Goal: Obtain resource: Download file/media

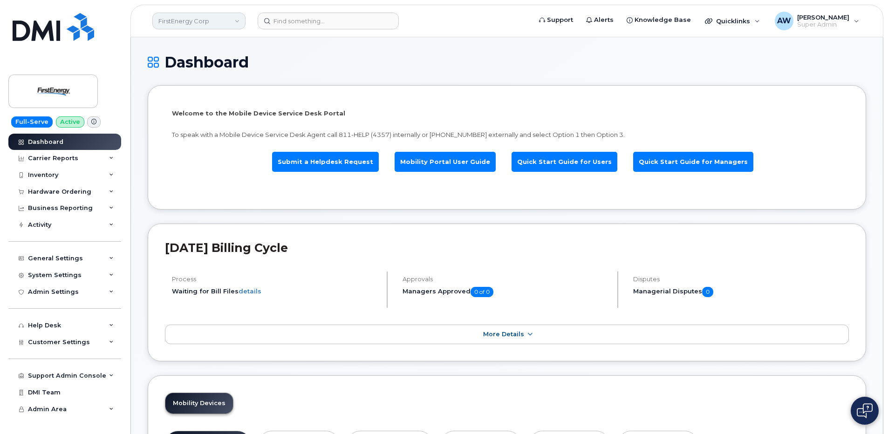
scroll to position [1094, 0]
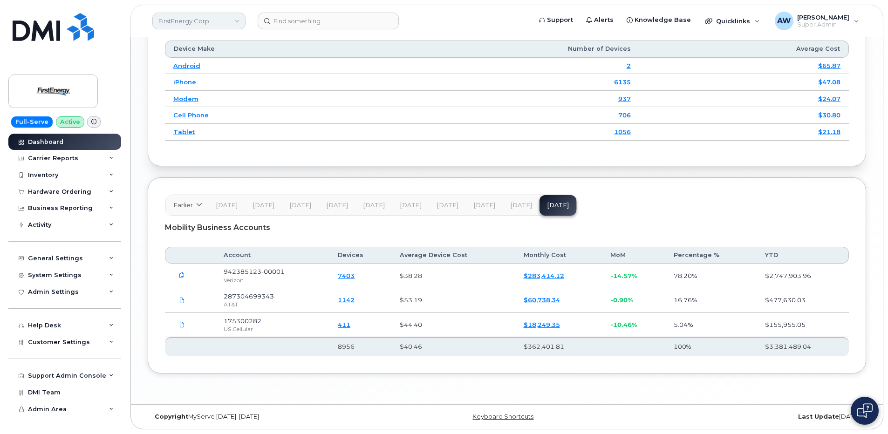
click at [197, 27] on link "FirstEnergy Corp" at bounding box center [198, 21] width 93 height 17
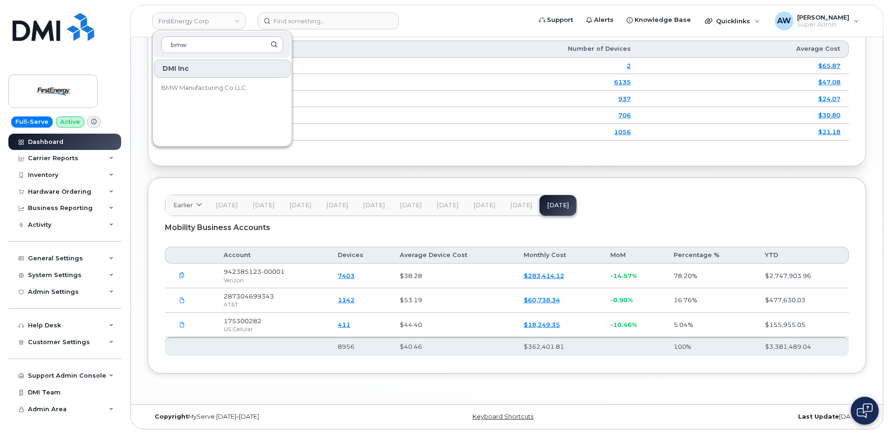
type input "bmw"
click at [197, 90] on span "BMW Manufacturing Co LLC" at bounding box center [203, 87] width 85 height 9
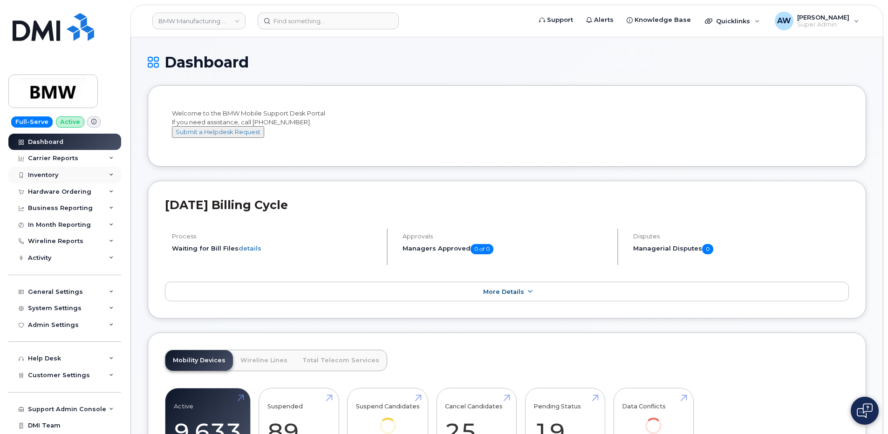
click at [79, 175] on div "Inventory" at bounding box center [64, 175] width 113 height 17
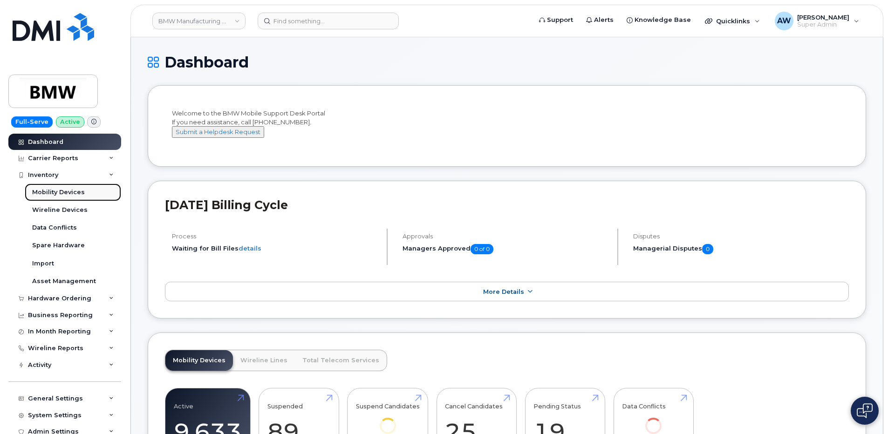
click at [80, 186] on link "Mobility Devices" at bounding box center [73, 193] width 96 height 18
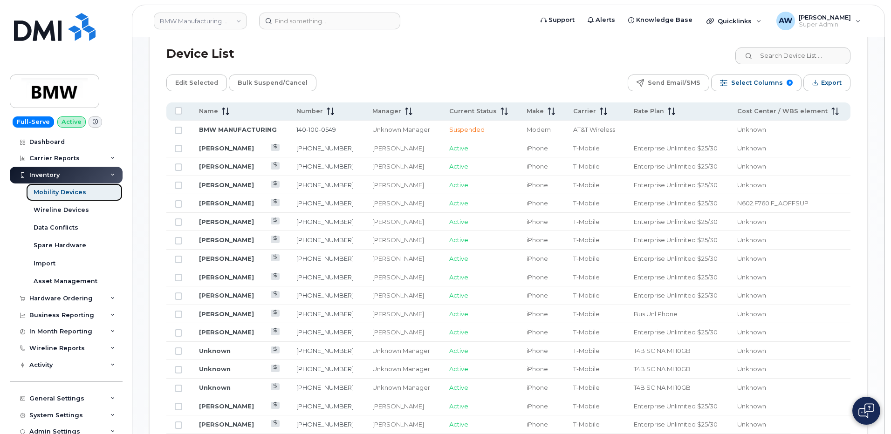
scroll to position [373, 0]
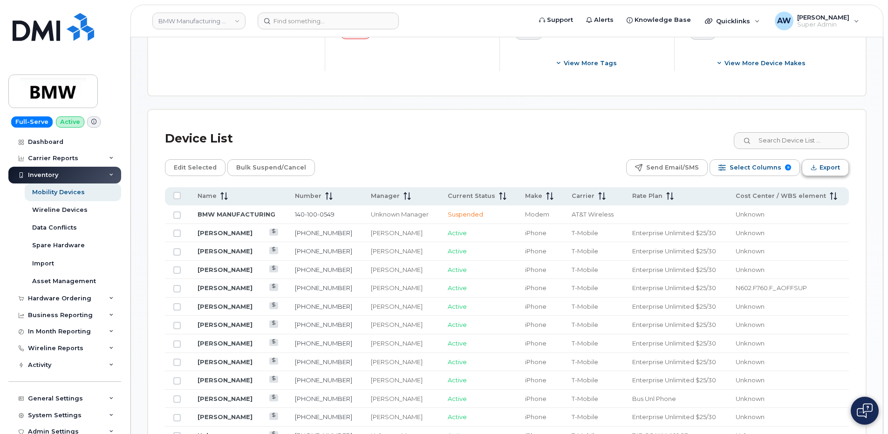
click at [810, 168] on button "Export" at bounding box center [825, 167] width 47 height 17
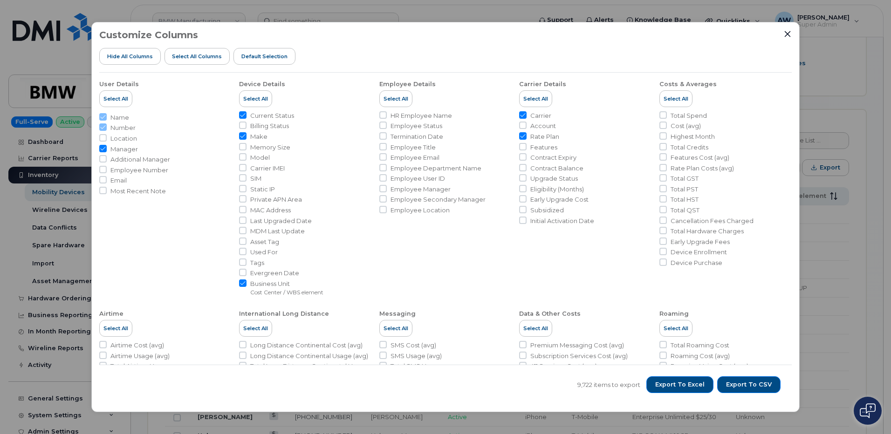
click at [438, 117] on span "HR Employee Name" at bounding box center [420, 115] width 61 height 9
click at [387, 117] on input "HR Employee Name" at bounding box center [382, 114] width 7 height 7
checkbox input "true"
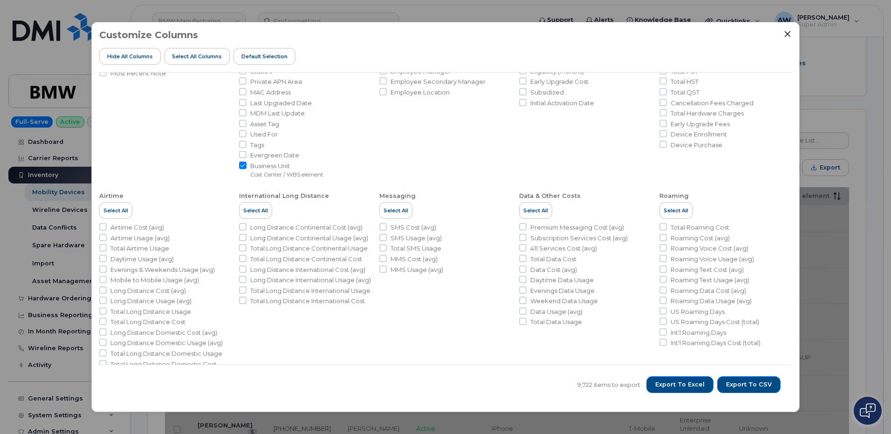
scroll to position [133, 0]
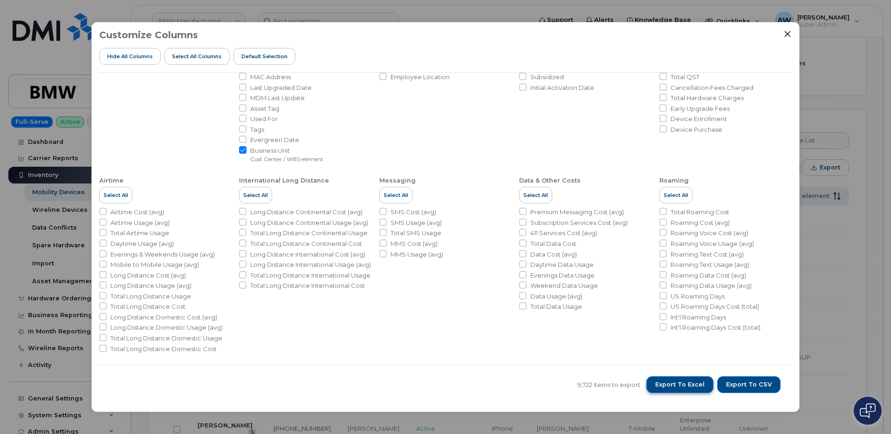
click at [710, 385] on button "Export to Excel" at bounding box center [679, 384] width 67 height 17
click at [659, 148] on li "Carrier Details Select All Carrier Account Rate Plan Features Contract Expiry C…" at bounding box center [725, 51] width 132 height 224
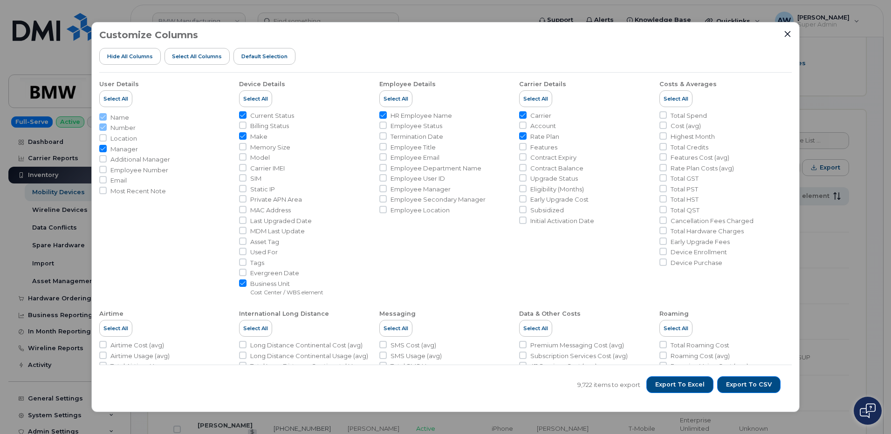
click at [271, 243] on span "Asset Tag" at bounding box center [264, 242] width 29 height 9
click at [246, 243] on input "Asset Tag" at bounding box center [242, 241] width 7 height 7
checkbox input "true"
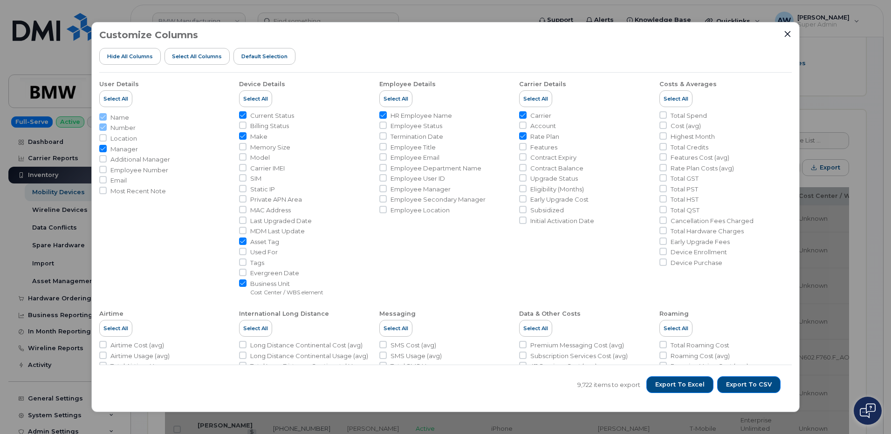
click at [262, 264] on span "Tags" at bounding box center [257, 263] width 14 height 9
click at [246, 264] on input "Tags" at bounding box center [242, 262] width 7 height 7
checkbox input "true"
click at [270, 290] on small "Cost Center / WBS element" at bounding box center [286, 292] width 73 height 7
click at [246, 287] on input "Business Unit Cost Center / WBS element" at bounding box center [242, 282] width 7 height 7
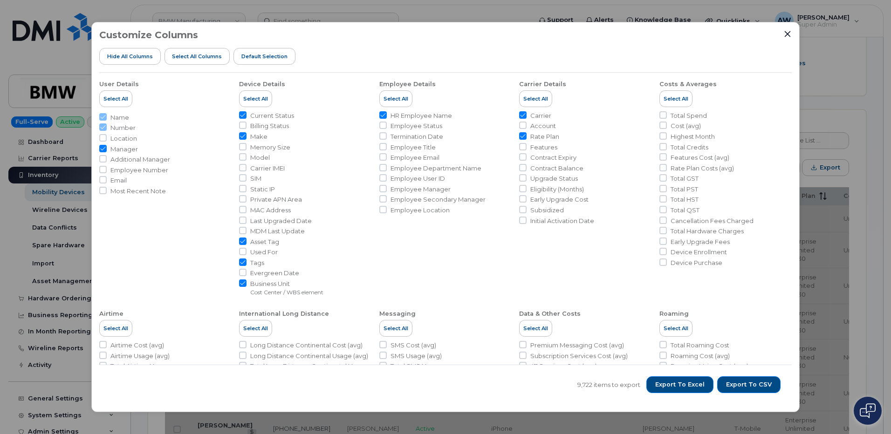
checkbox input "false"
click at [688, 382] on span "Export to Excel" at bounding box center [679, 385] width 49 height 8
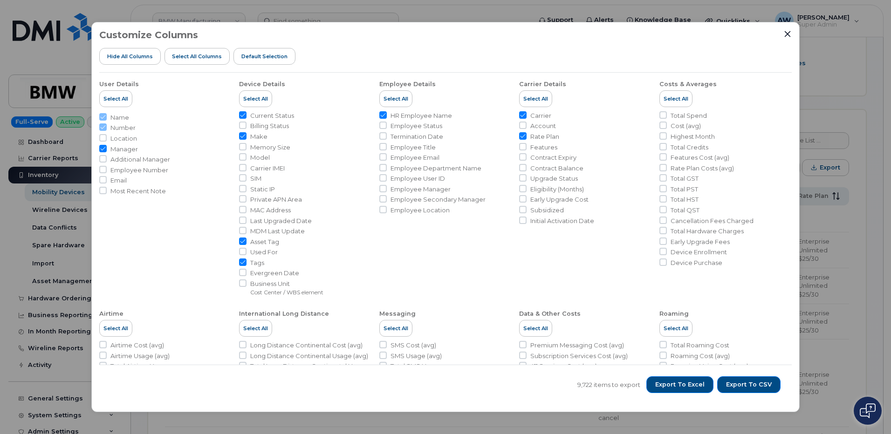
drag, startPoint x: 580, startPoint y: 12, endPoint x: 599, endPoint y: 23, distance: 22.5
click at [580, 12] on div "Customize Columns Hide All Columns Select all Columns Default Selection User De…" at bounding box center [445, 217] width 891 height 434
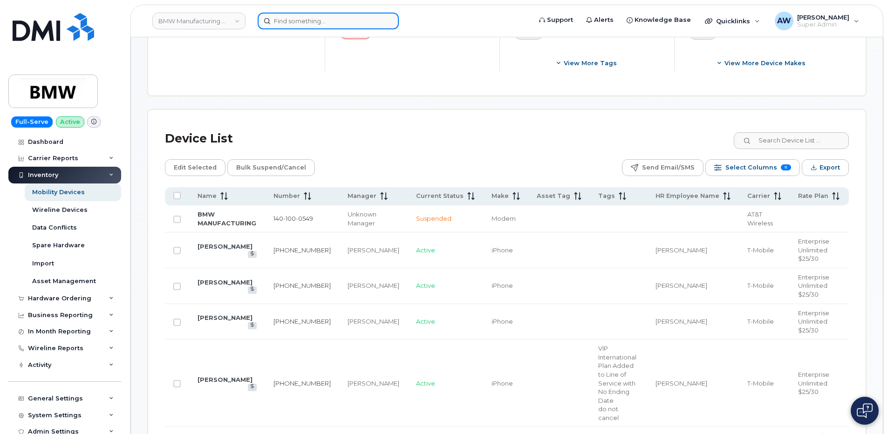
click at [304, 21] on input at bounding box center [328, 21] width 141 height 17
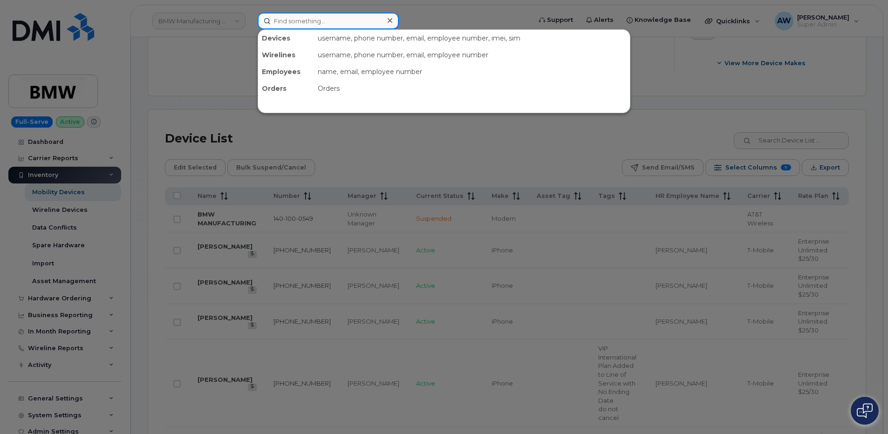
paste input "2019526230"
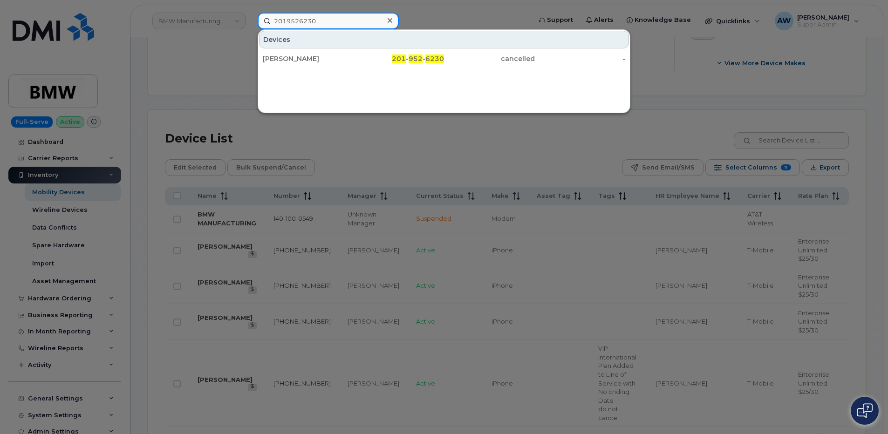
paste input "8642790112"
paste input "7835201"
type input "8647835201"
click at [534, 167] on div at bounding box center [444, 217] width 888 height 434
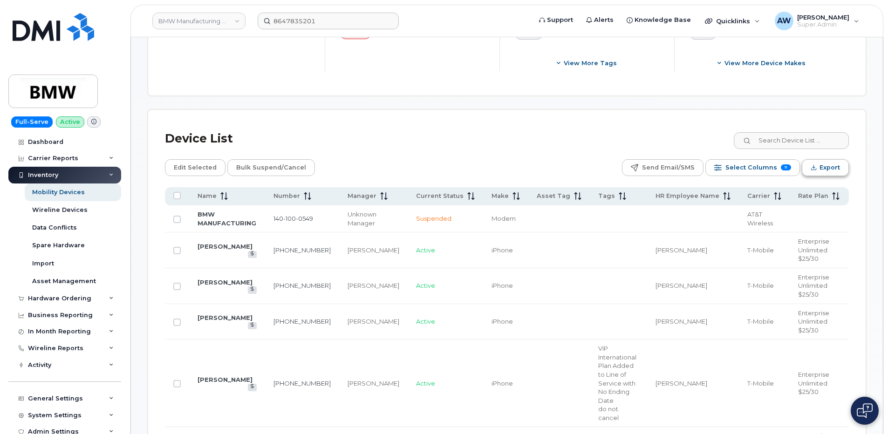
click at [811, 166] on icon "Export" at bounding box center [813, 167] width 6 height 6
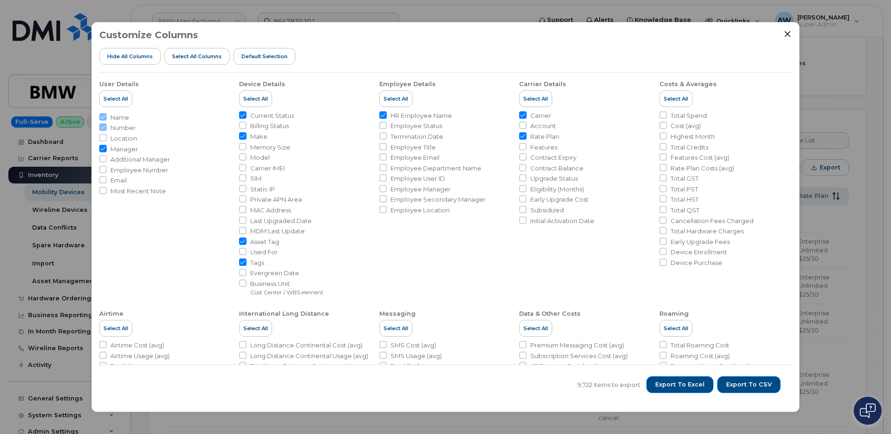
click at [534, 149] on span "Features" at bounding box center [543, 147] width 27 height 9
click at [526, 149] on input "Features" at bounding box center [522, 146] width 7 height 7
checkbox input "true"
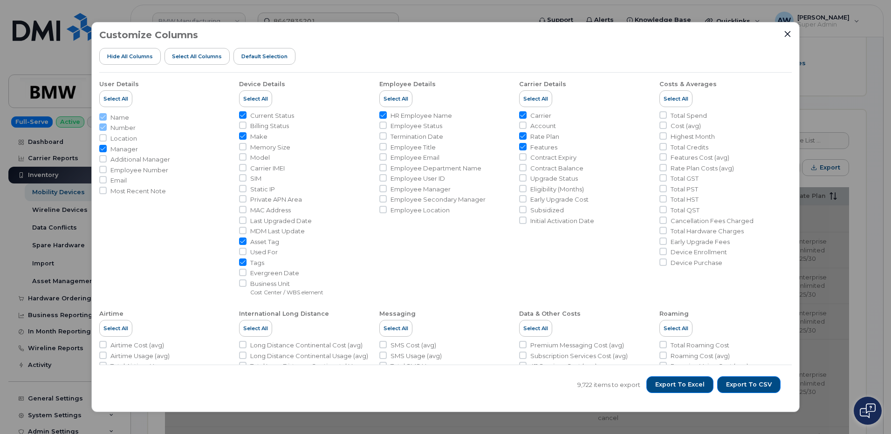
click at [541, 136] on span "Rate Plan" at bounding box center [544, 136] width 29 height 9
click at [526, 136] on input "Rate Plan" at bounding box center [522, 135] width 7 height 7
checkbox input "false"
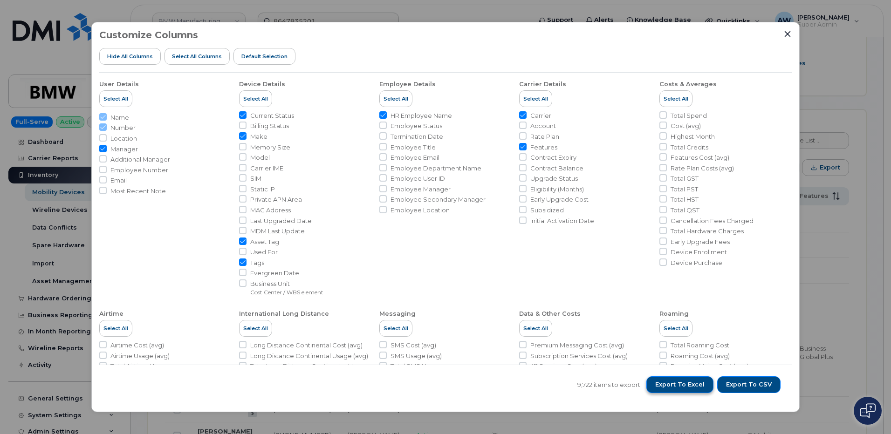
click at [703, 388] on span "Export to Excel" at bounding box center [679, 385] width 49 height 8
drag, startPoint x: 654, startPoint y: 29, endPoint x: 662, endPoint y: 29, distance: 7.9
click at [654, 30] on div "Customize Columns Hide All Columns Select all Columns Default Selection" at bounding box center [445, 51] width 692 height 43
click at [783, 33] on button "Close" at bounding box center [787, 34] width 8 height 8
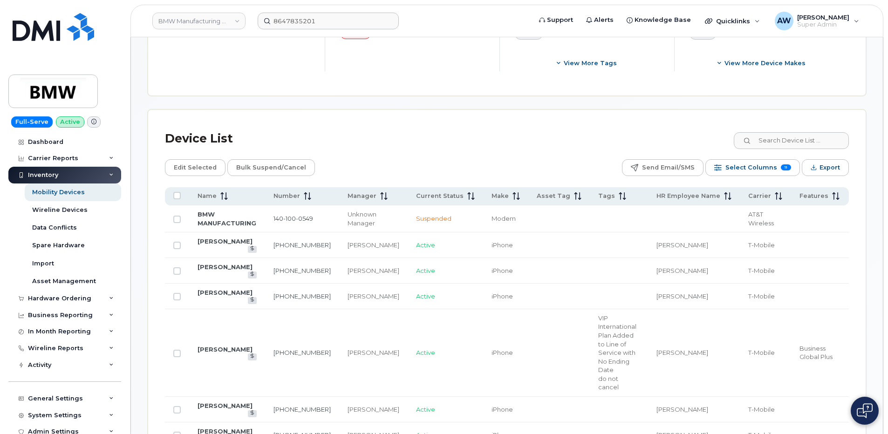
drag, startPoint x: 90, startPoint y: 177, endPoint x: 87, endPoint y: 169, distance: 8.8
click at [90, 177] on div "Inventory" at bounding box center [64, 175] width 113 height 17
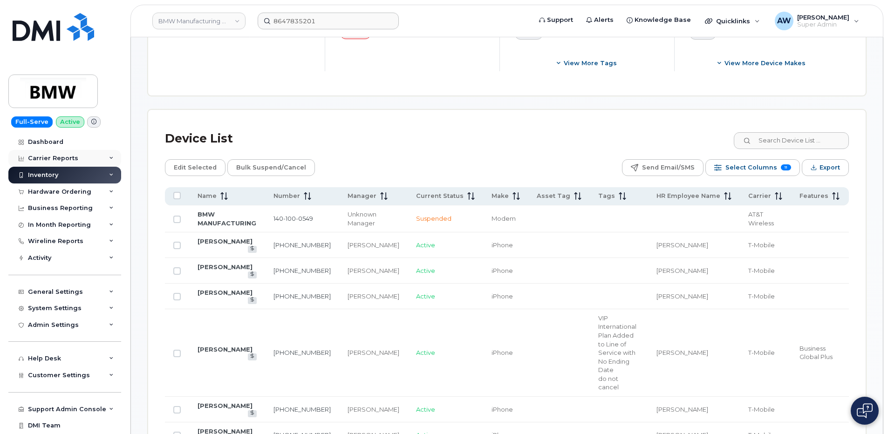
click at [83, 157] on div "Carrier Reports" at bounding box center [64, 158] width 113 height 17
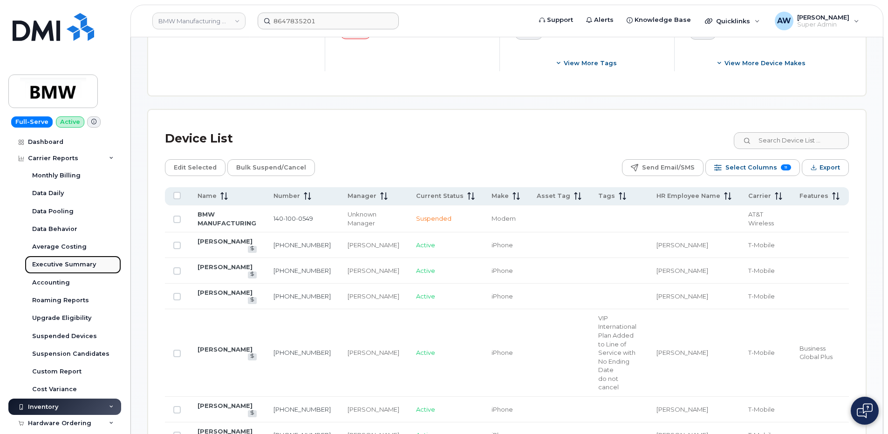
click at [77, 259] on link "Executive Summary" at bounding box center [73, 265] width 96 height 18
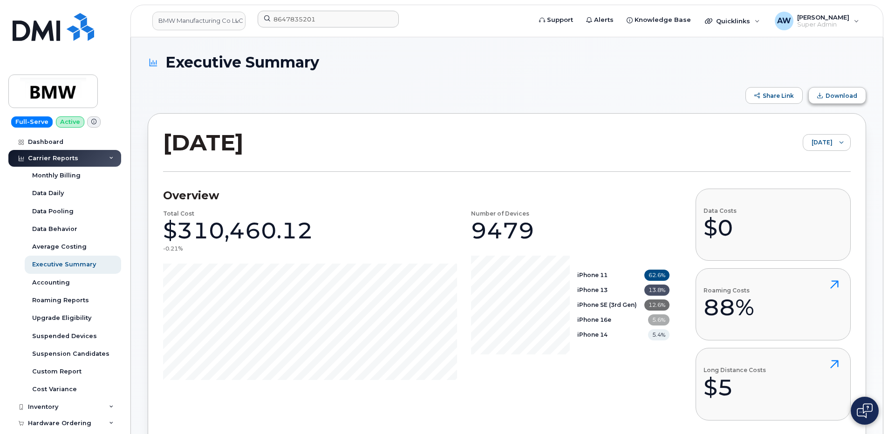
click at [832, 94] on span "Download" at bounding box center [841, 95] width 32 height 7
click at [829, 145] on span "[DATE]" at bounding box center [817, 143] width 29 height 17
click at [814, 183] on span "July 2025" at bounding box center [804, 183] width 20 height 9
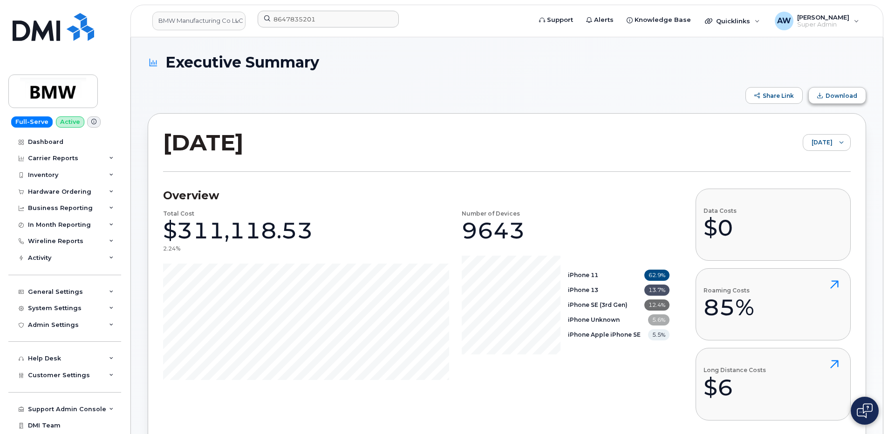
click at [837, 96] on span "Download" at bounding box center [841, 95] width 32 height 7
drag, startPoint x: 837, startPoint y: 96, endPoint x: 778, endPoint y: 65, distance: 66.1
click at [778, 65] on h1 "Executive Summary" at bounding box center [505, 62] width 714 height 16
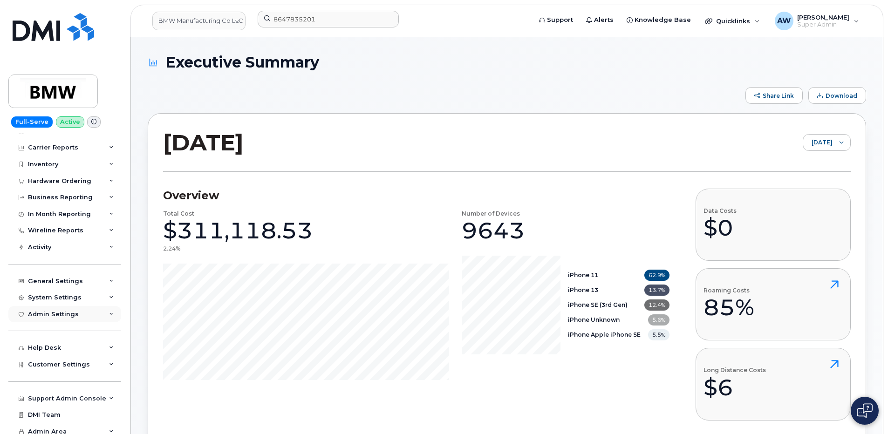
scroll to position [16, 0]
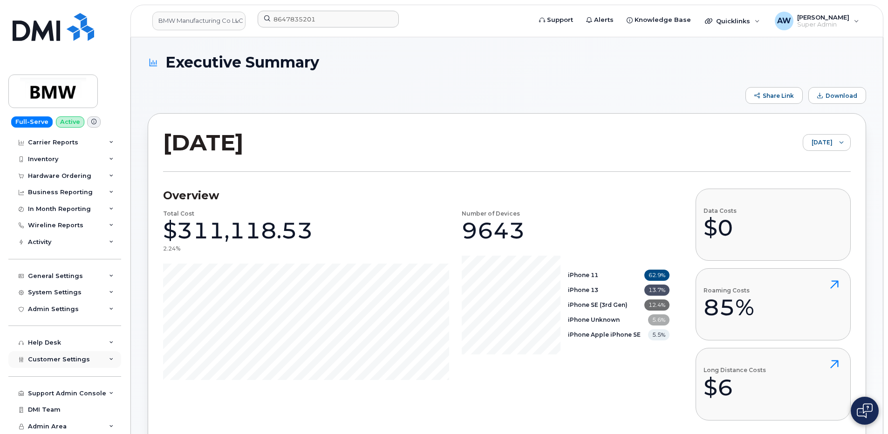
click at [81, 354] on div "Customer Settings" at bounding box center [64, 359] width 113 height 17
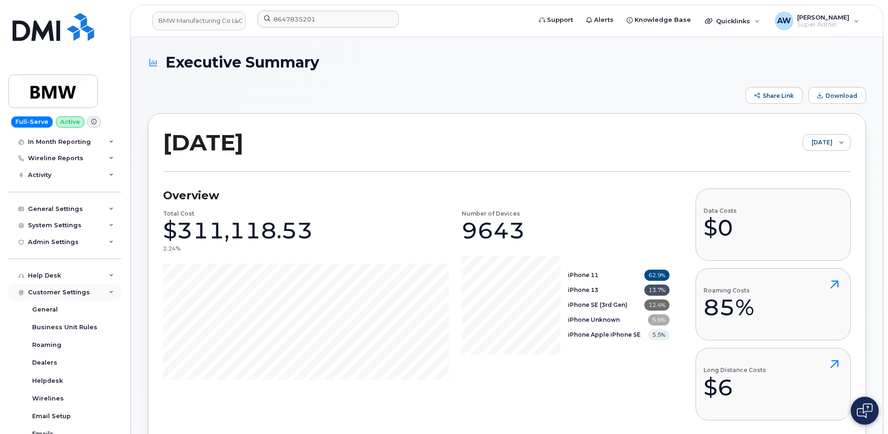
scroll to position [202, 0]
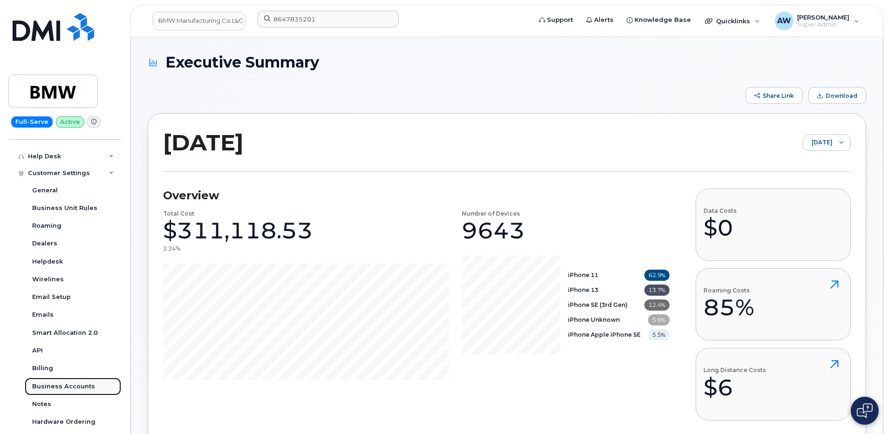
click at [83, 387] on div "Business Accounts" at bounding box center [63, 386] width 63 height 8
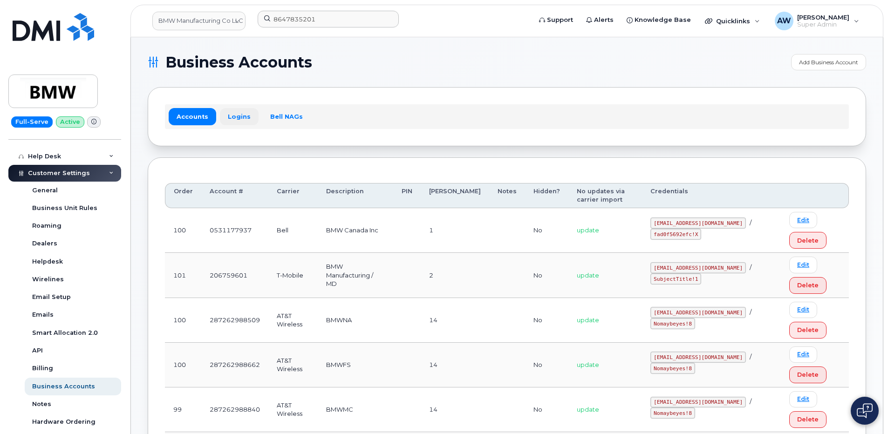
click at [236, 117] on link "Logins" at bounding box center [239, 116] width 39 height 17
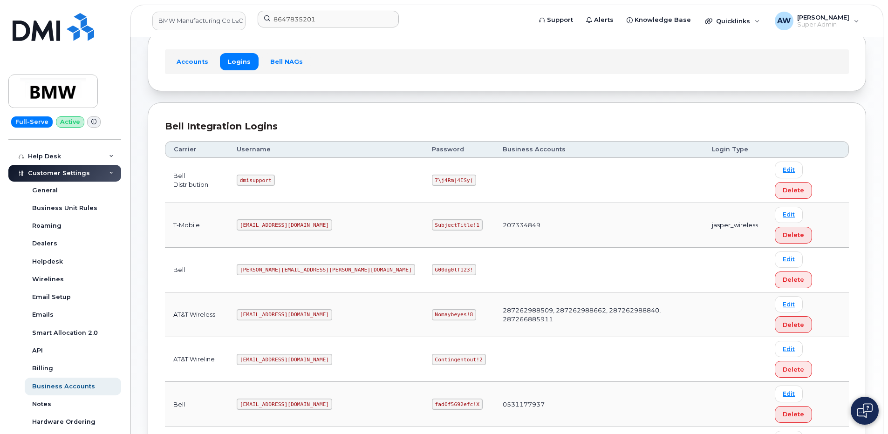
scroll to position [56, 0]
drag, startPoint x: 253, startPoint y: 292, endPoint x: 318, endPoint y: 292, distance: 64.7
click at [318, 381] on td "bmwcanada@myserve.ca" at bounding box center [325, 403] width 195 height 45
copy code "bmwcanada@myserve.ca"
drag, startPoint x: 349, startPoint y: 292, endPoint x: 390, endPoint y: 291, distance: 40.5
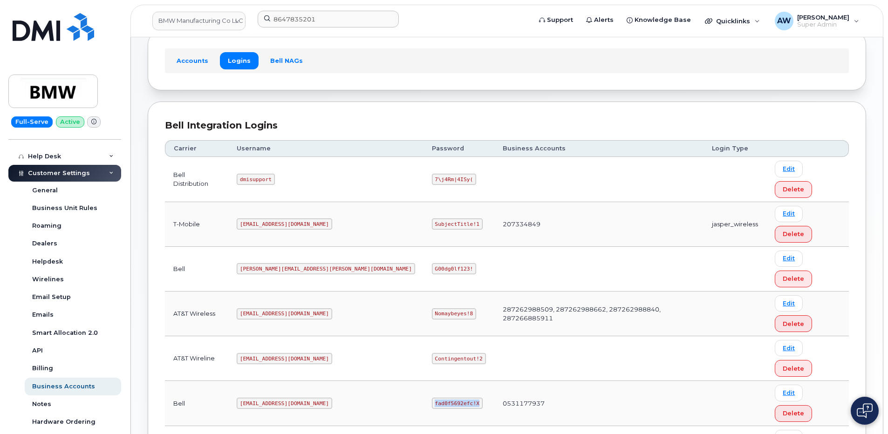
click at [432, 398] on code "fad0f5692efc!X" at bounding box center [457, 403] width 51 height 11
copy code "fad0f5692efc!X"
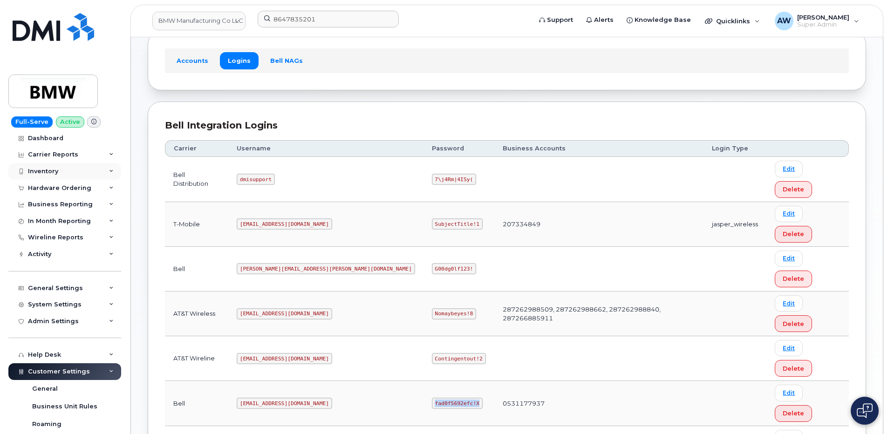
scroll to position [0, 0]
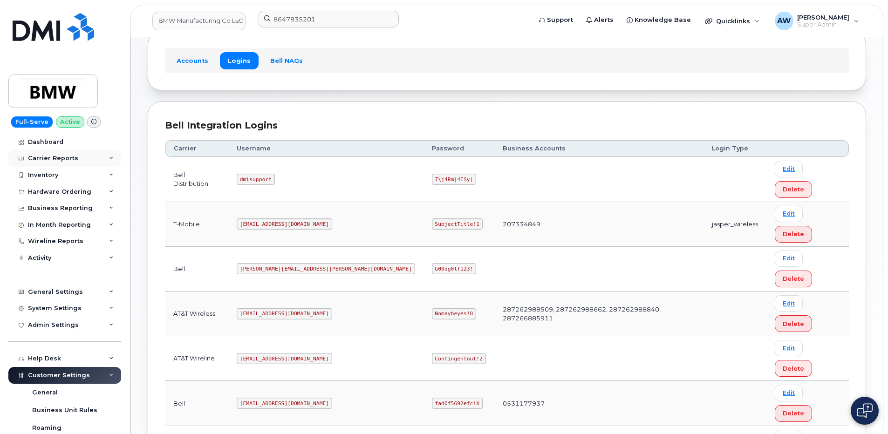
click at [40, 159] on div "Carrier Reports" at bounding box center [53, 158] width 50 height 7
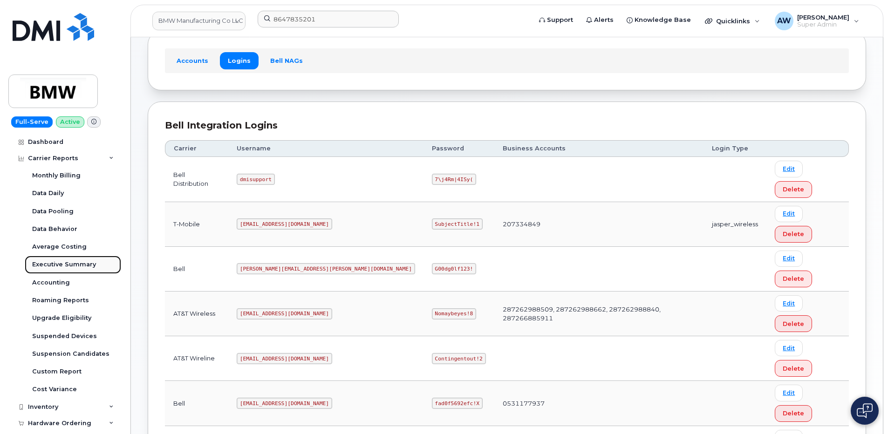
click at [70, 262] on div "Executive Summary" at bounding box center [64, 264] width 64 height 8
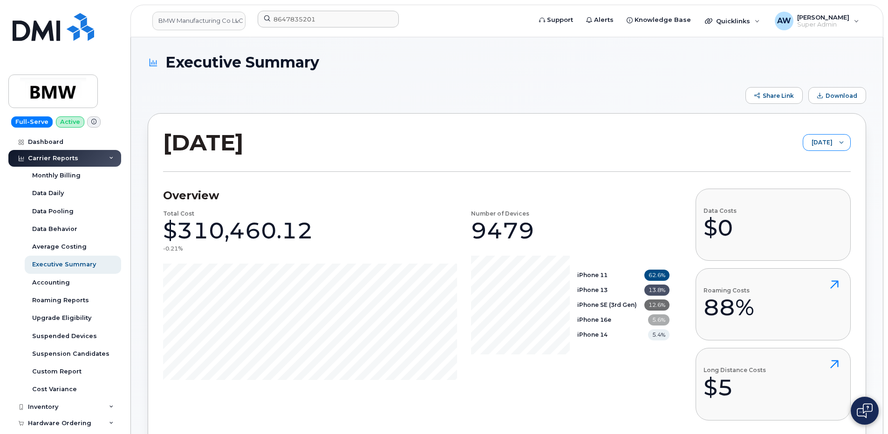
click at [824, 139] on span "[DATE]" at bounding box center [817, 143] width 29 height 17
click at [814, 197] on span "June 2025" at bounding box center [804, 199] width 20 height 9
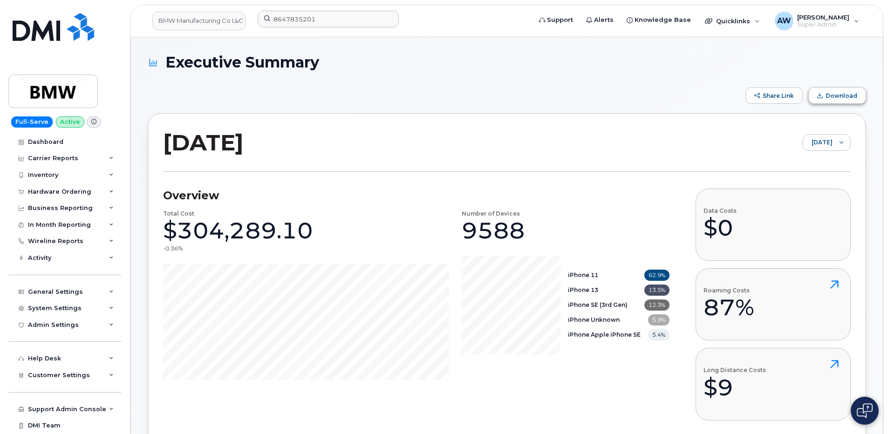
click at [853, 93] on span "Download" at bounding box center [841, 95] width 32 height 7
click at [819, 145] on span "June 2025" at bounding box center [817, 143] width 29 height 17
click at [832, 211] on li "May 2025" at bounding box center [822, 215] width 57 height 16
click at [846, 100] on button "Download" at bounding box center [837, 95] width 58 height 17
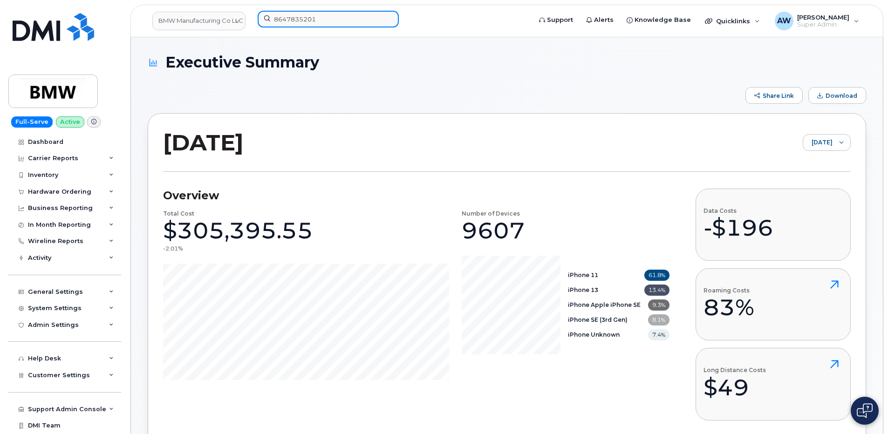
click at [317, 13] on input "8647835201" at bounding box center [328, 19] width 141 height 17
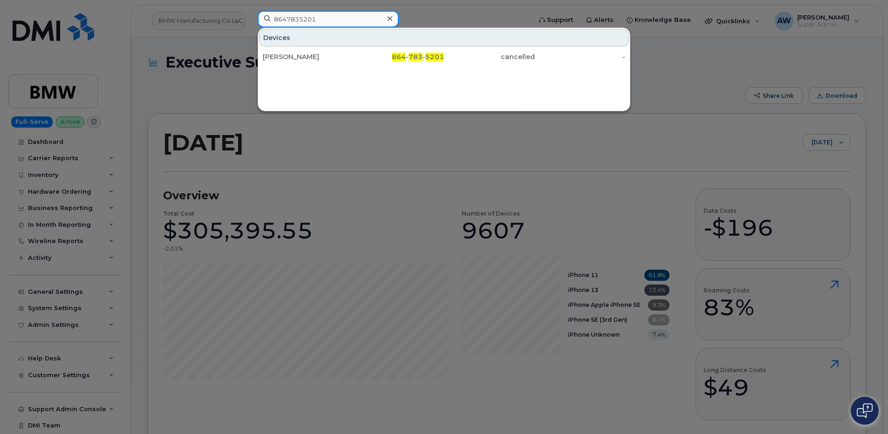
paste input "973767968"
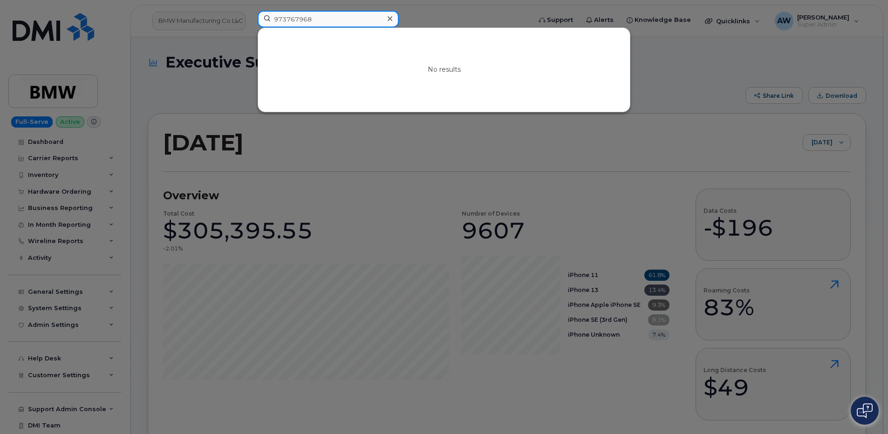
type input "973767968"
